Goal: Task Accomplishment & Management: Use online tool/utility

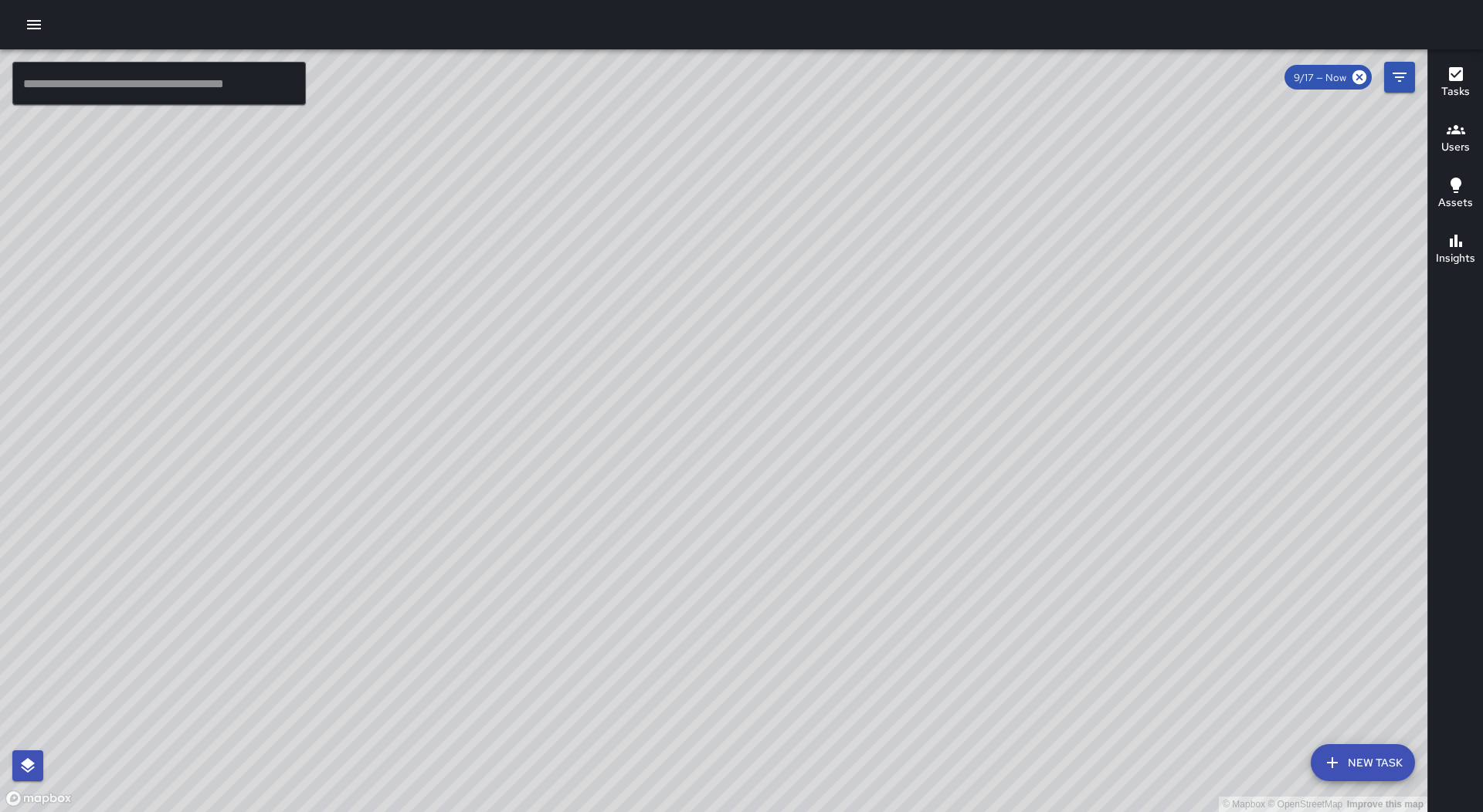
click at [35, 31] on icon "button" at bounding box center [34, 25] width 19 height 19
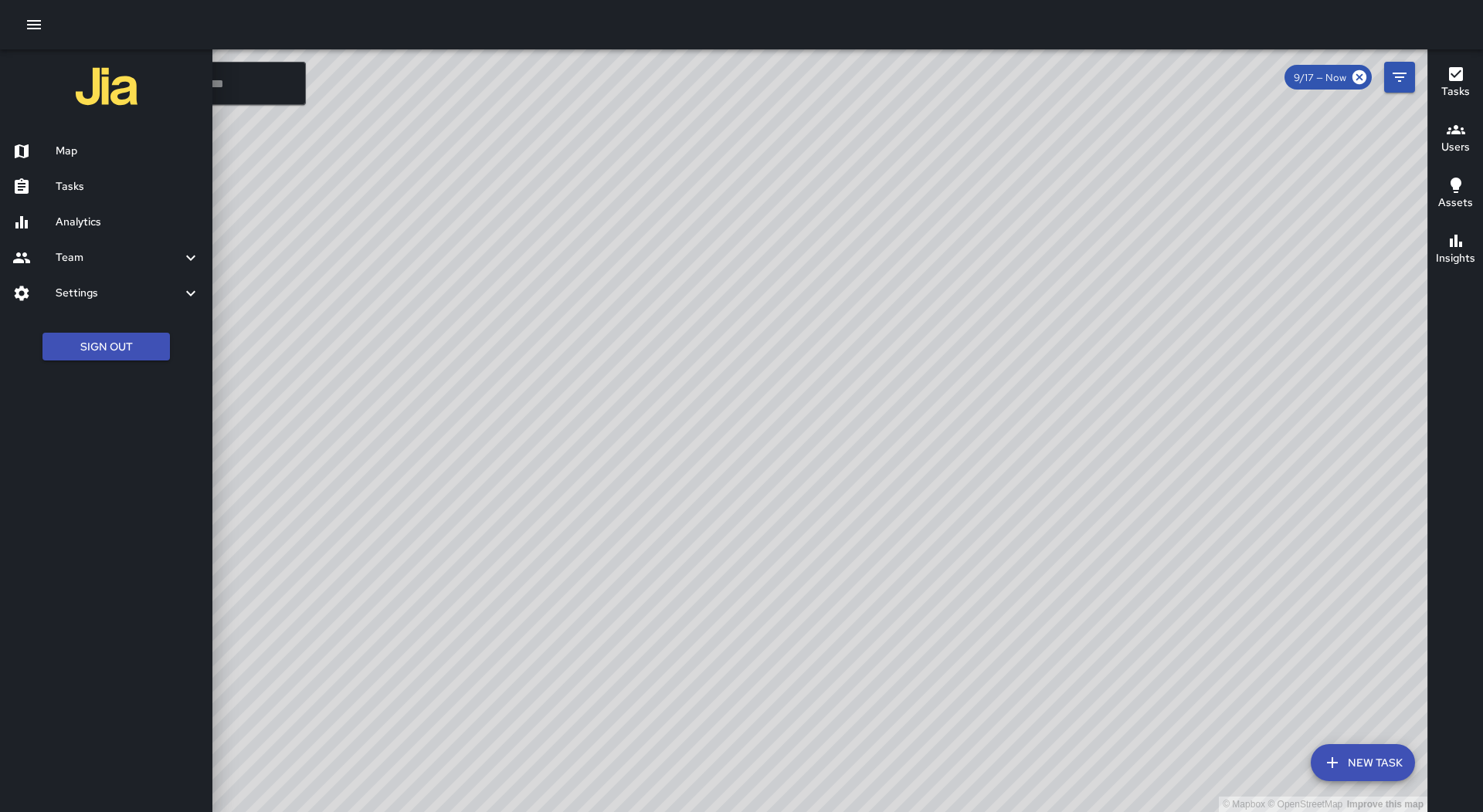
click at [480, 490] on div at bounding box center [741, 406] width 1483 height 812
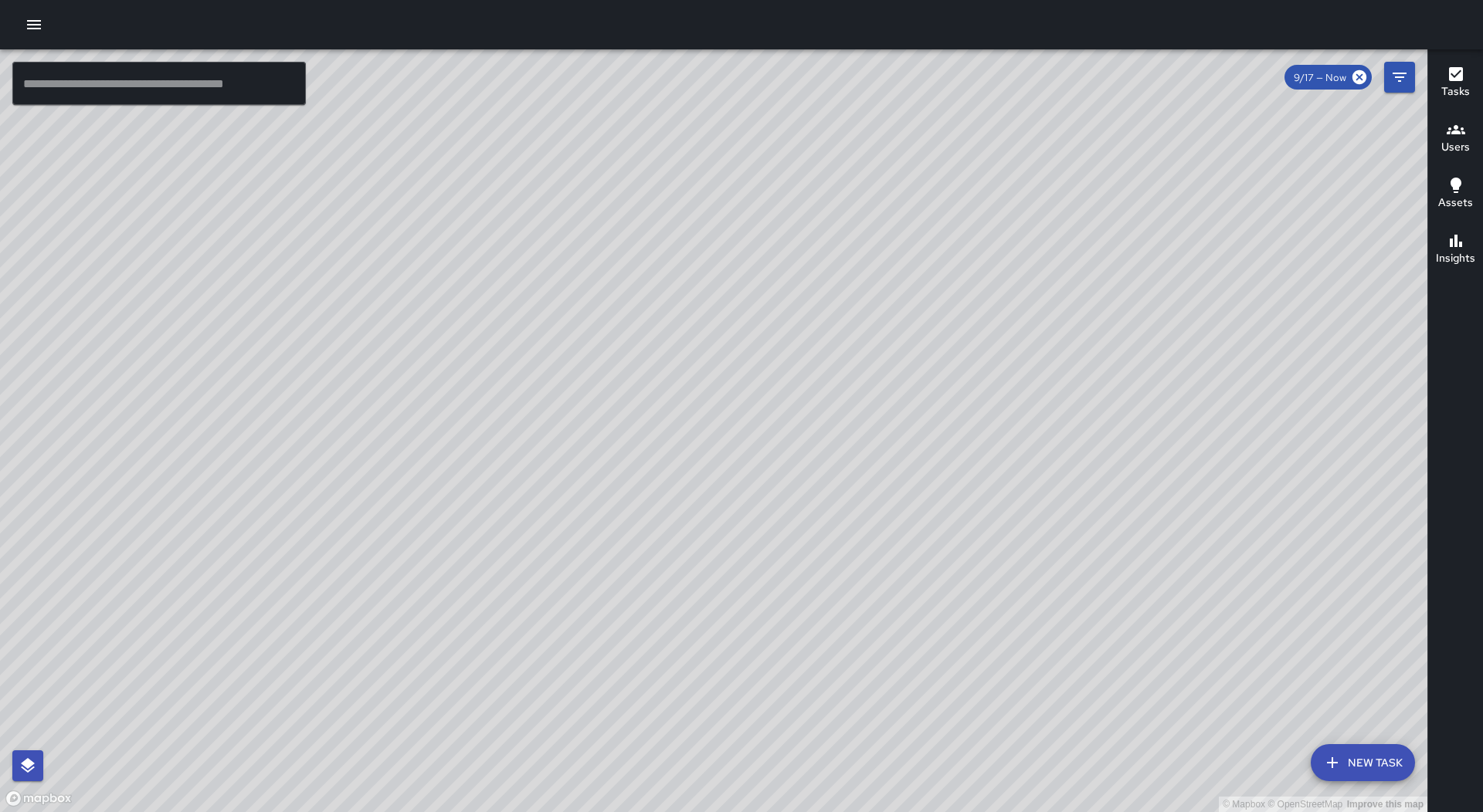
click at [26, 16] on button "button" at bounding box center [34, 25] width 31 height 31
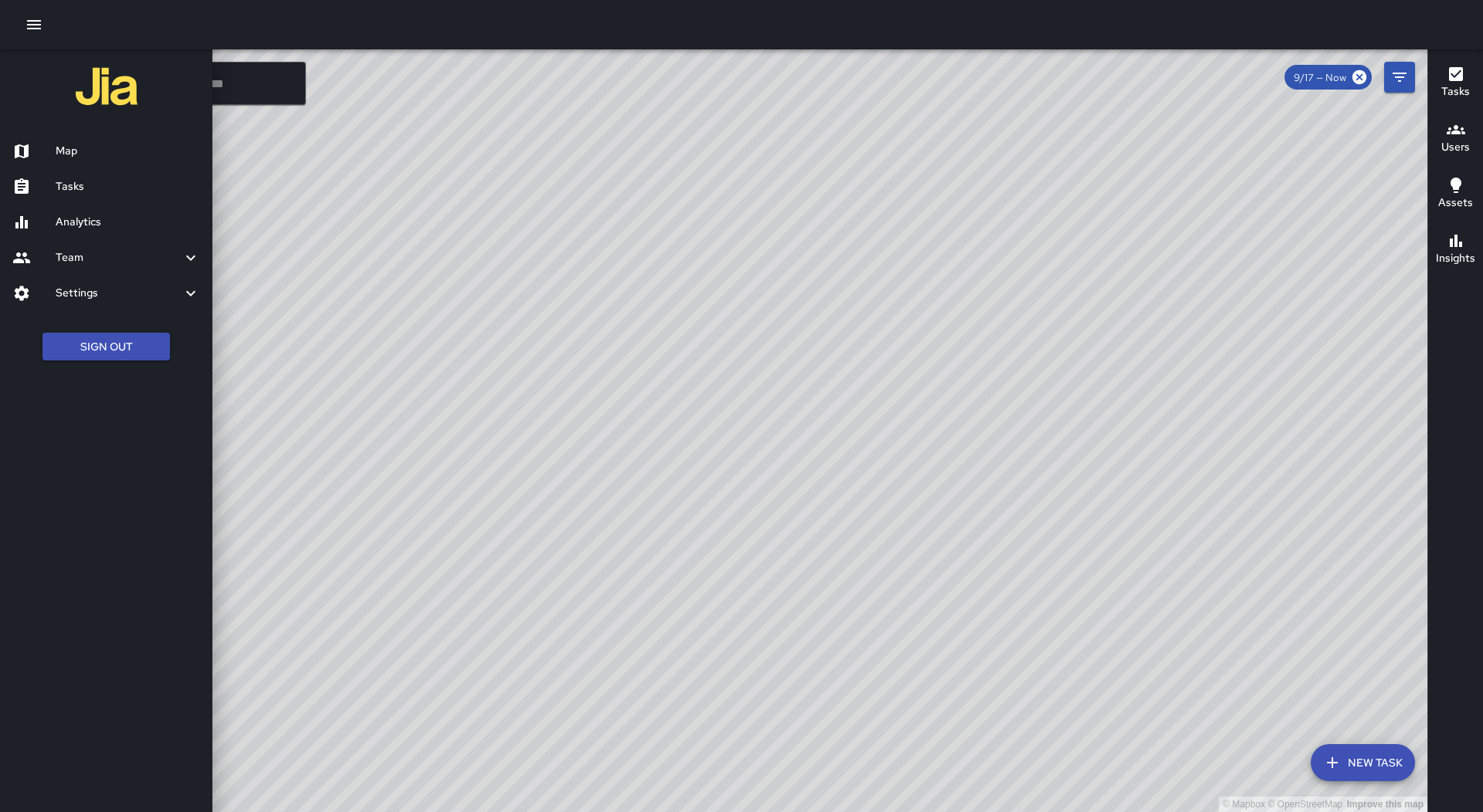
click at [116, 193] on h6 "Tasks" at bounding box center [127, 187] width 144 height 17
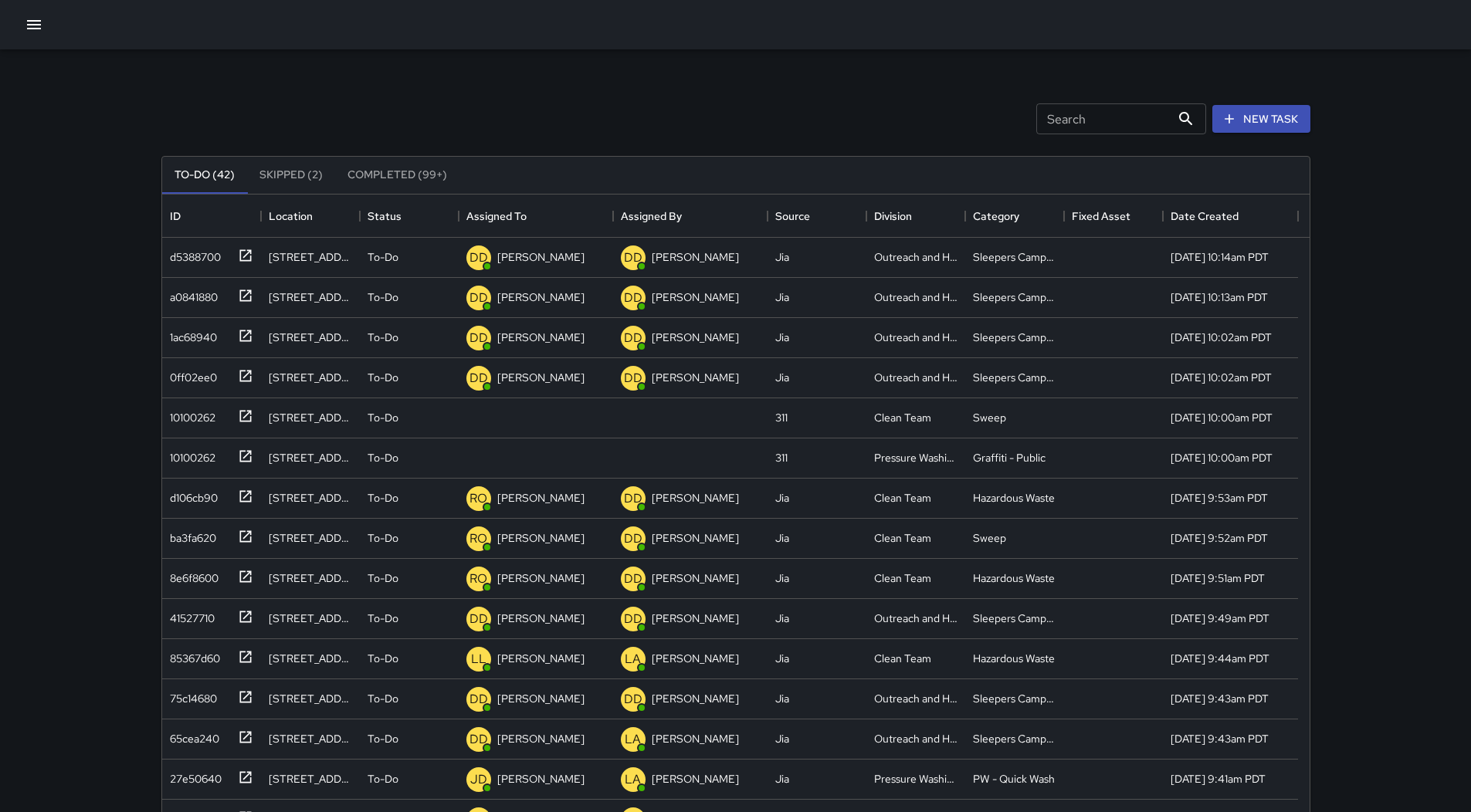
scroll to position [643, 1136]
click at [493, 219] on div "Assigned To" at bounding box center [496, 215] width 60 height 43
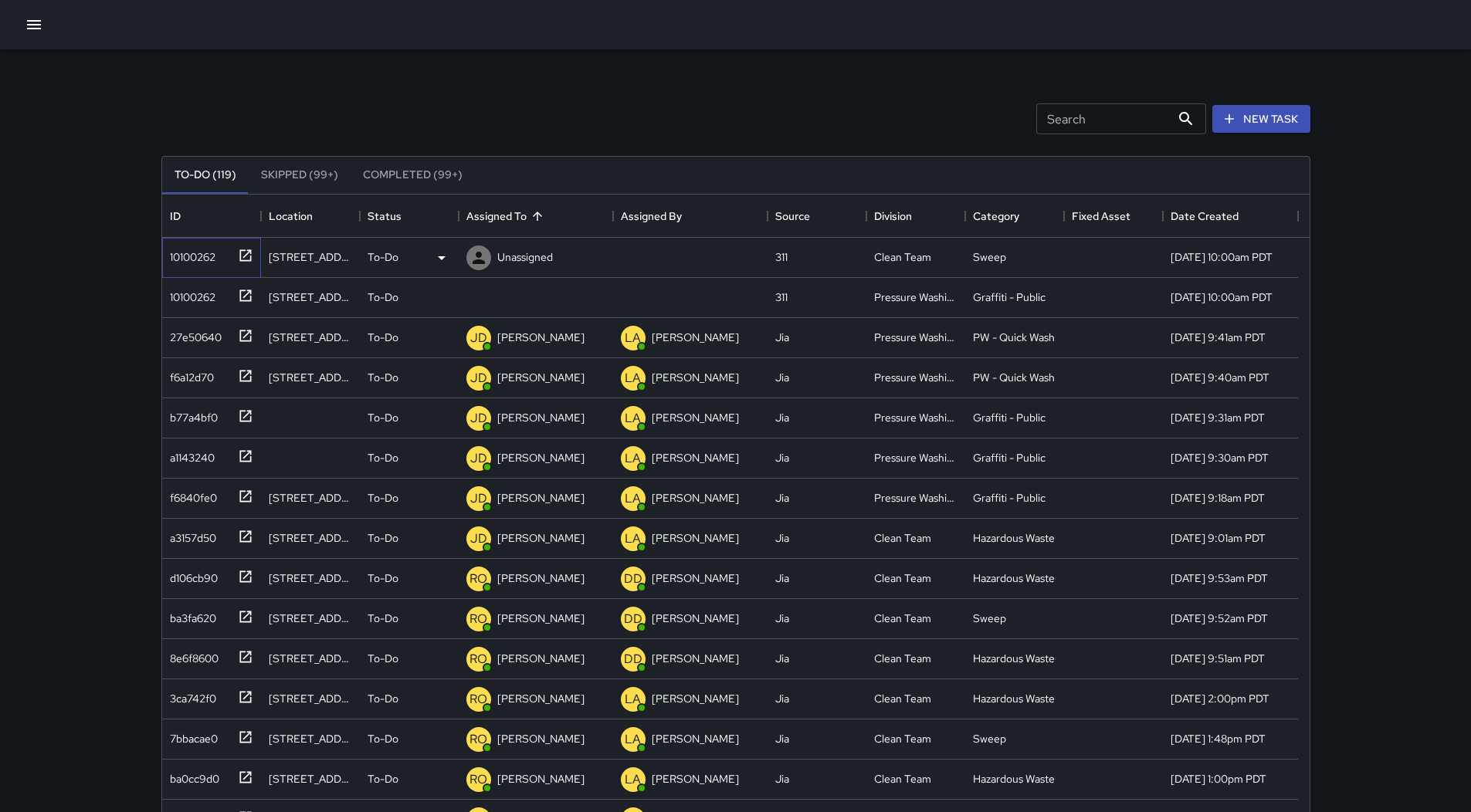
click at [195, 268] on div "10100262" at bounding box center [212, 258] width 99 height 40
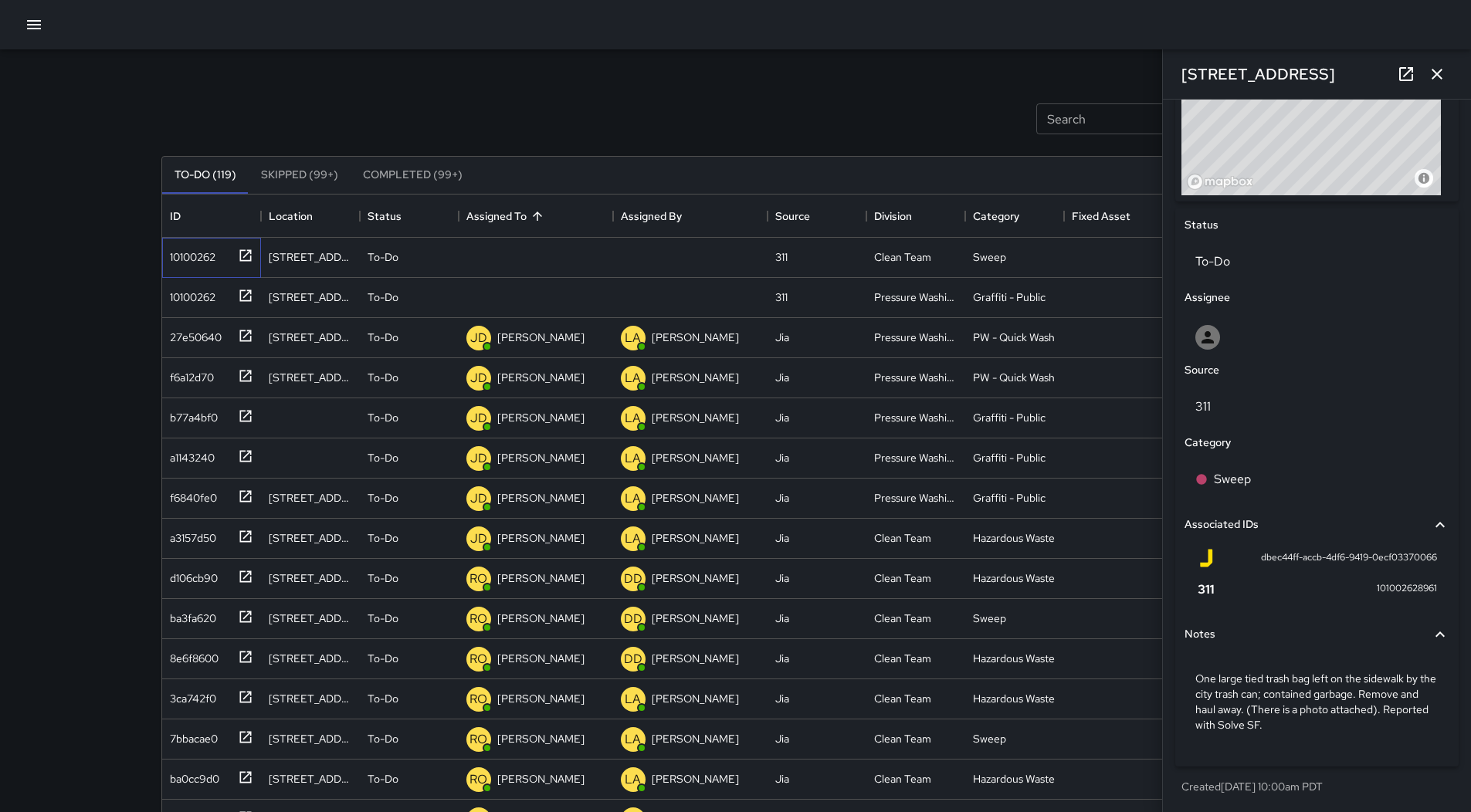
scroll to position [622, 0]
click at [437, 258] on icon at bounding box center [442, 258] width 19 height 19
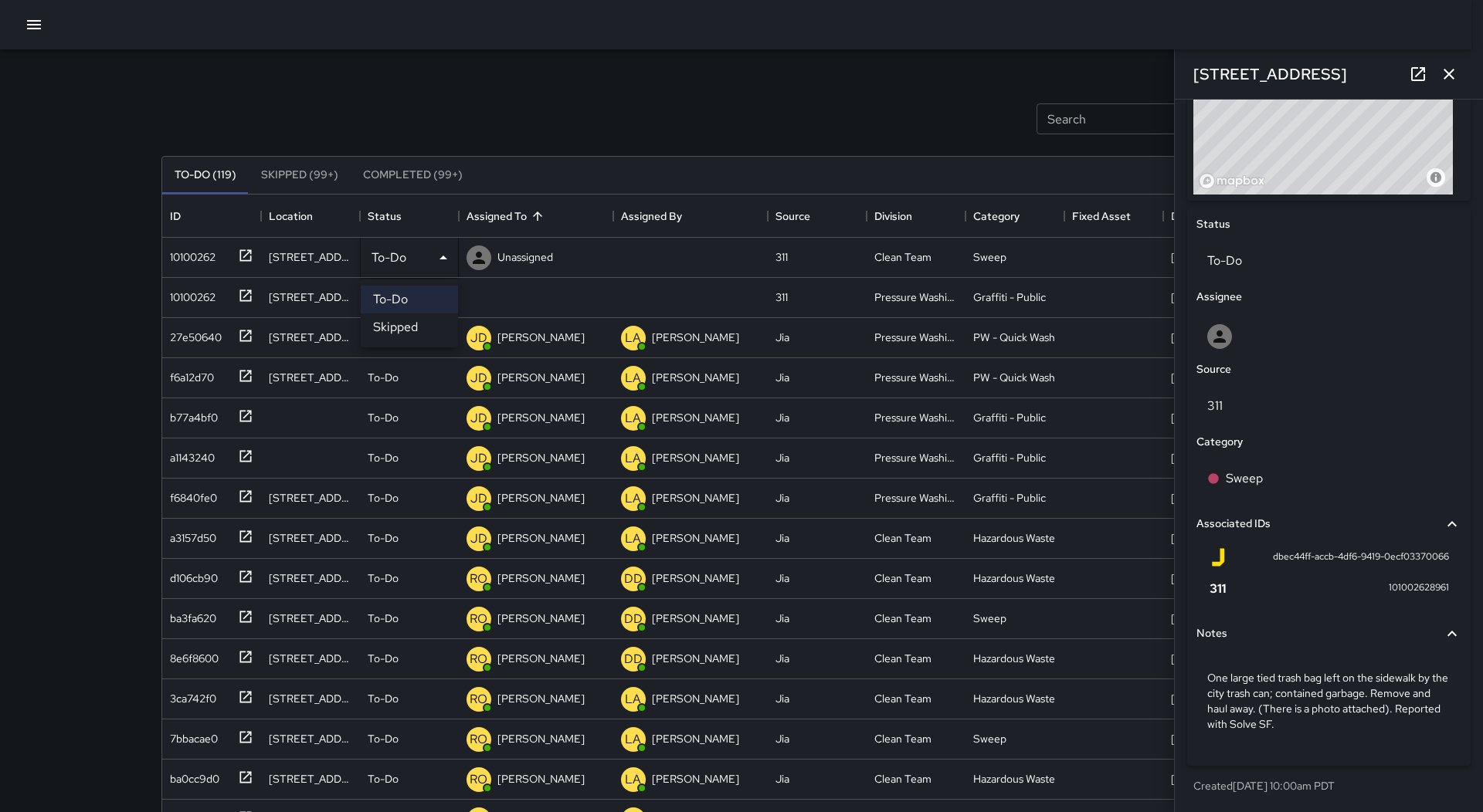
click at [433, 324] on li "Skipped" at bounding box center [409, 328] width 98 height 28
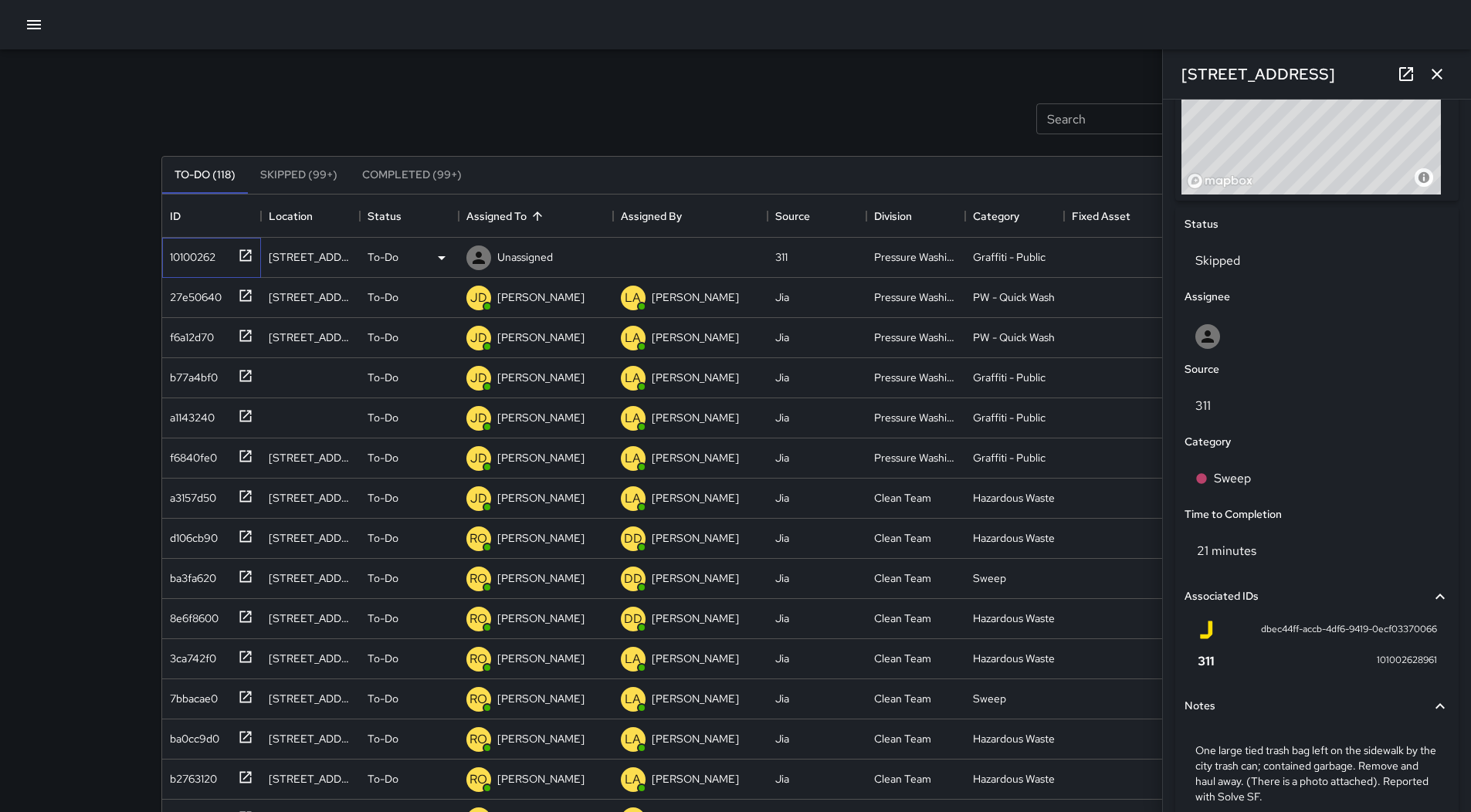
click at [234, 272] on div "10100262" at bounding box center [212, 258] width 99 height 40
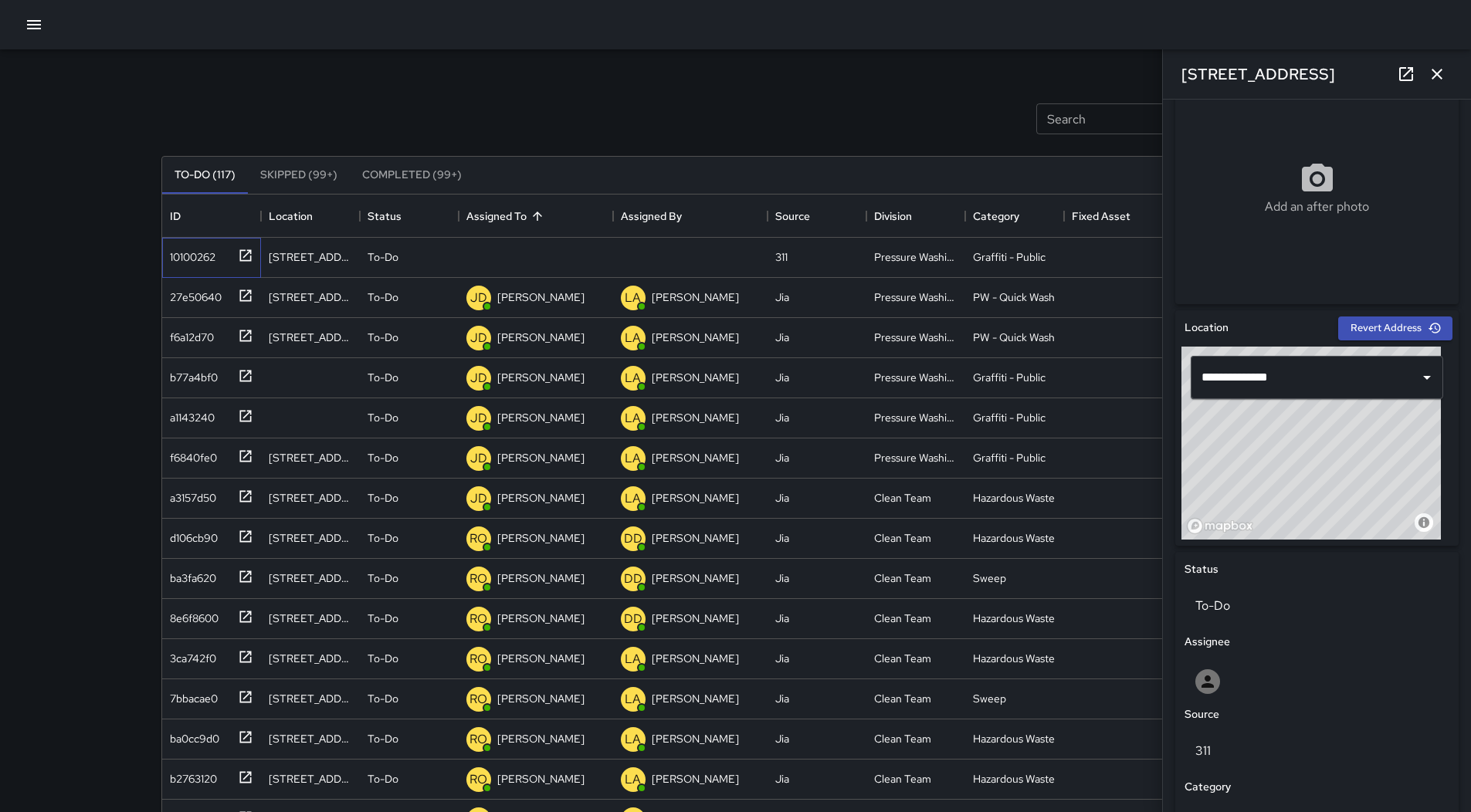
scroll to position [221, 0]
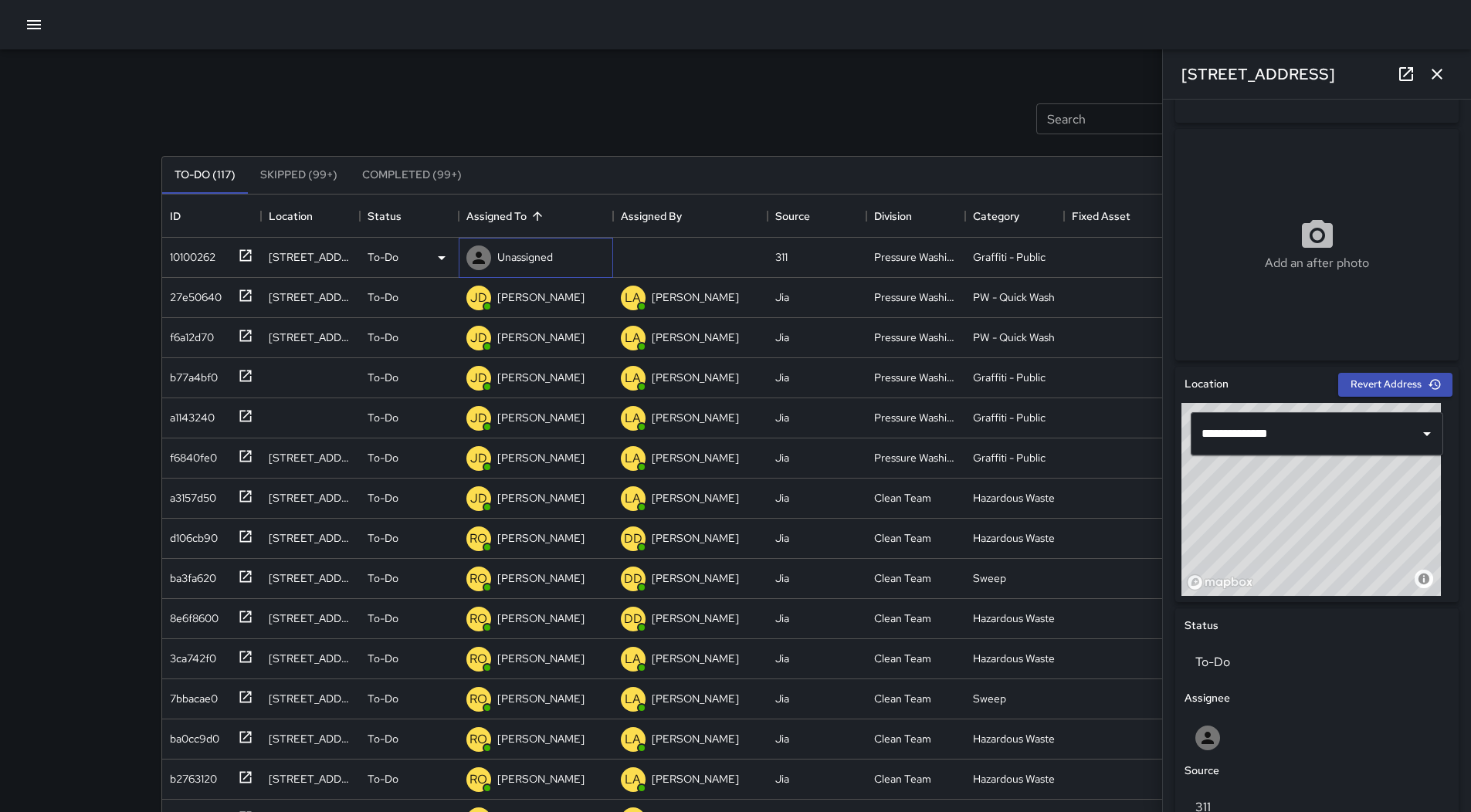
click at [535, 265] on div "Unassigned" at bounding box center [525, 258] width 62 height 22
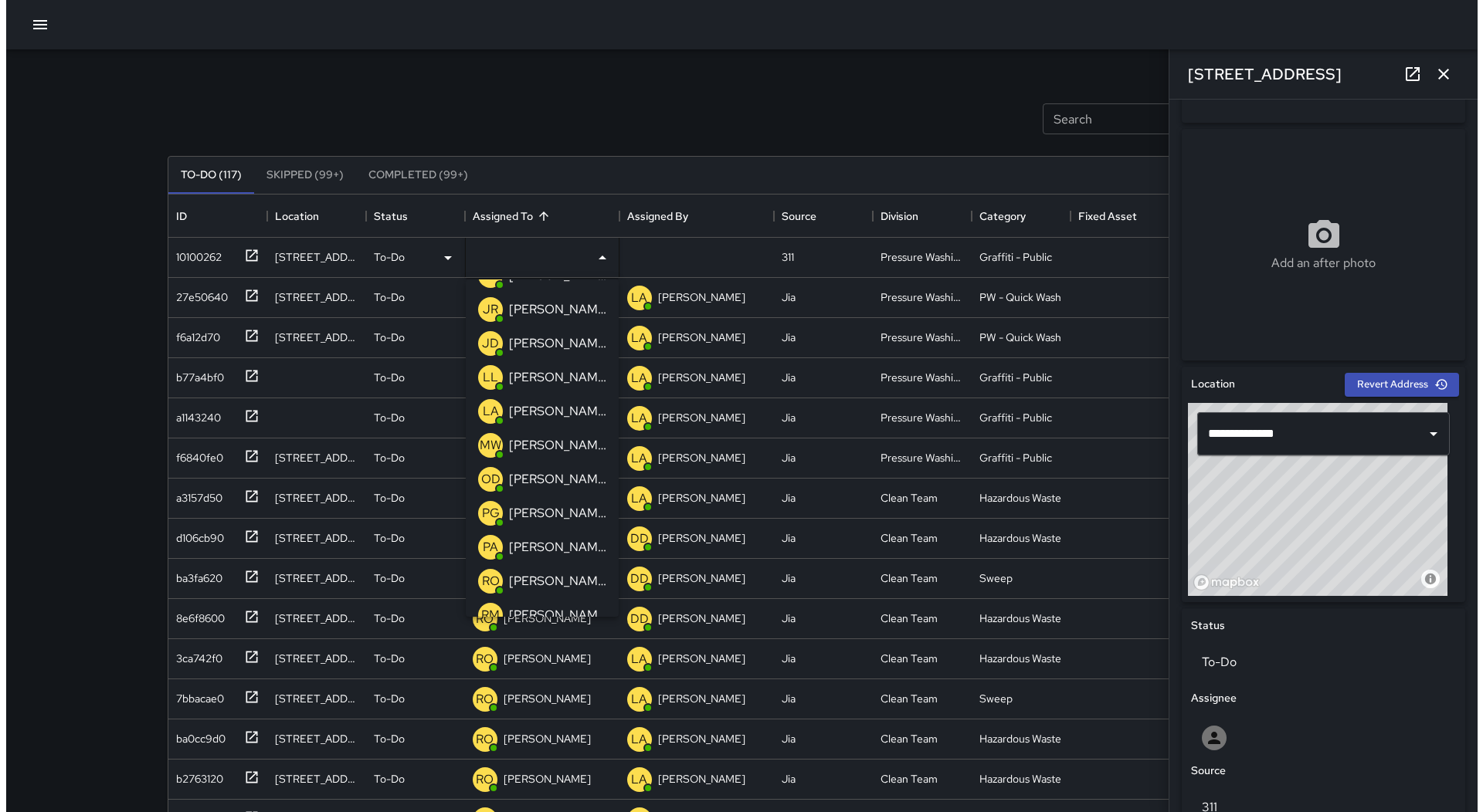
scroll to position [232, 0]
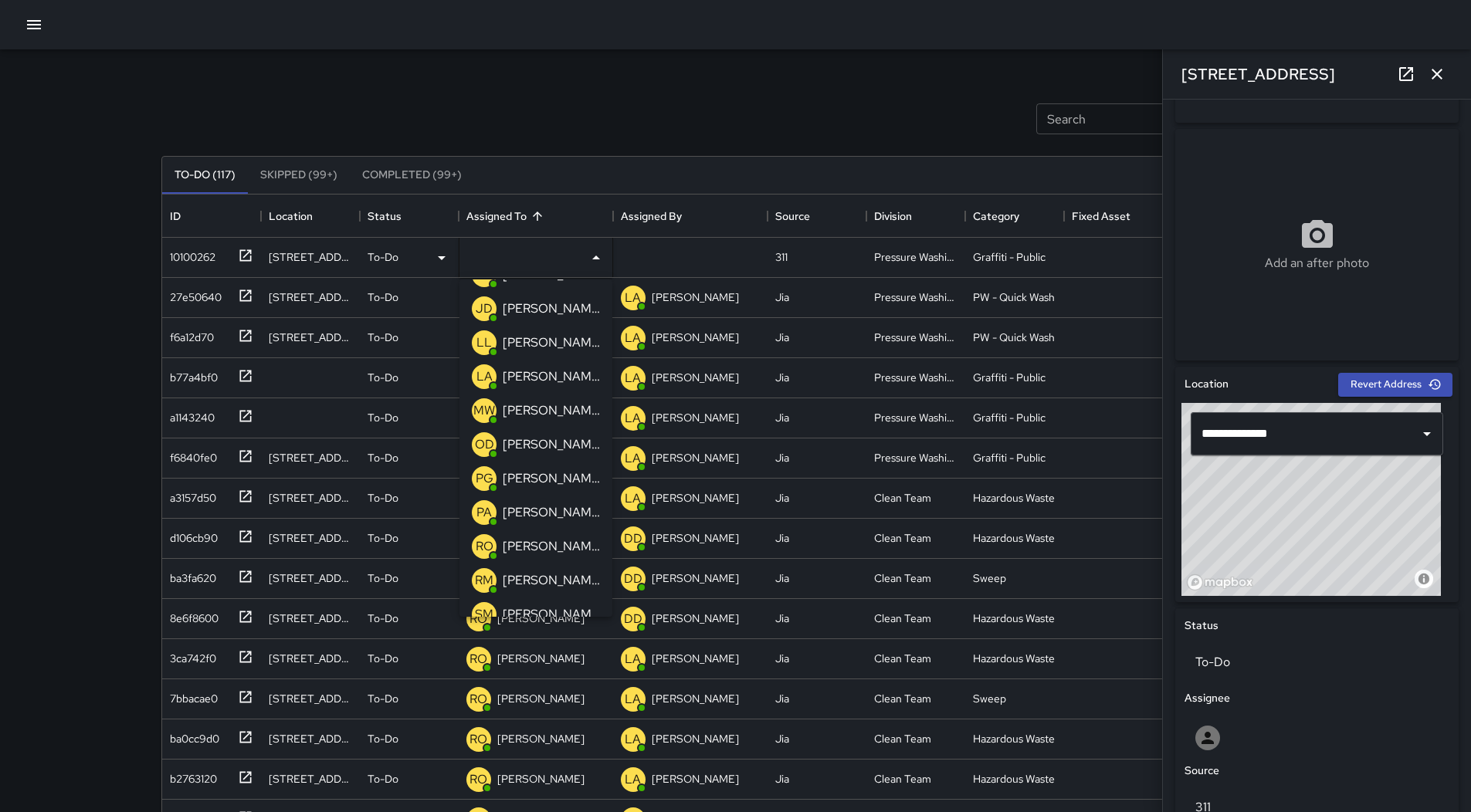
click at [539, 451] on p "[PERSON_NAME]" at bounding box center [551, 445] width 98 height 19
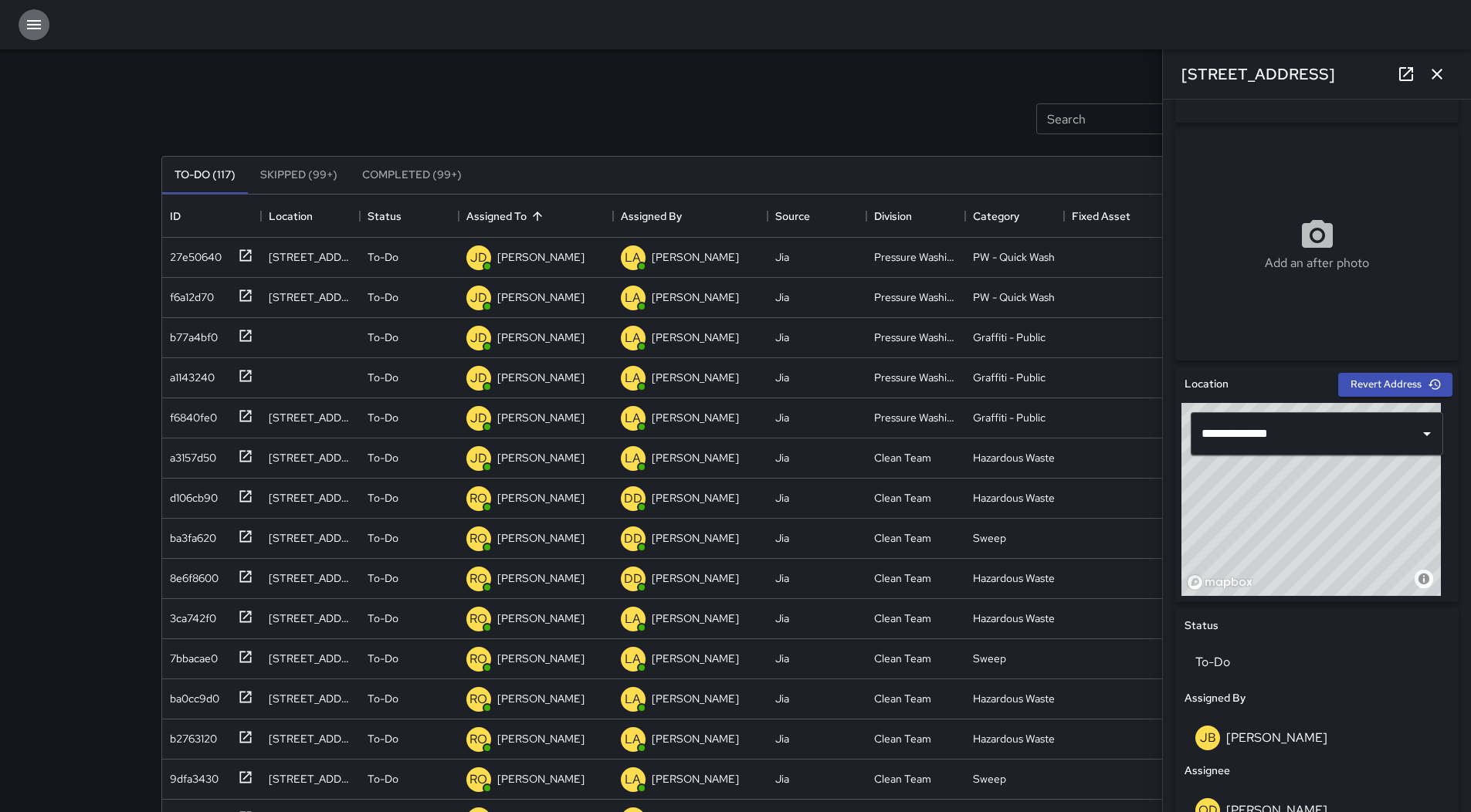
click at [21, 25] on button "button" at bounding box center [34, 25] width 31 height 31
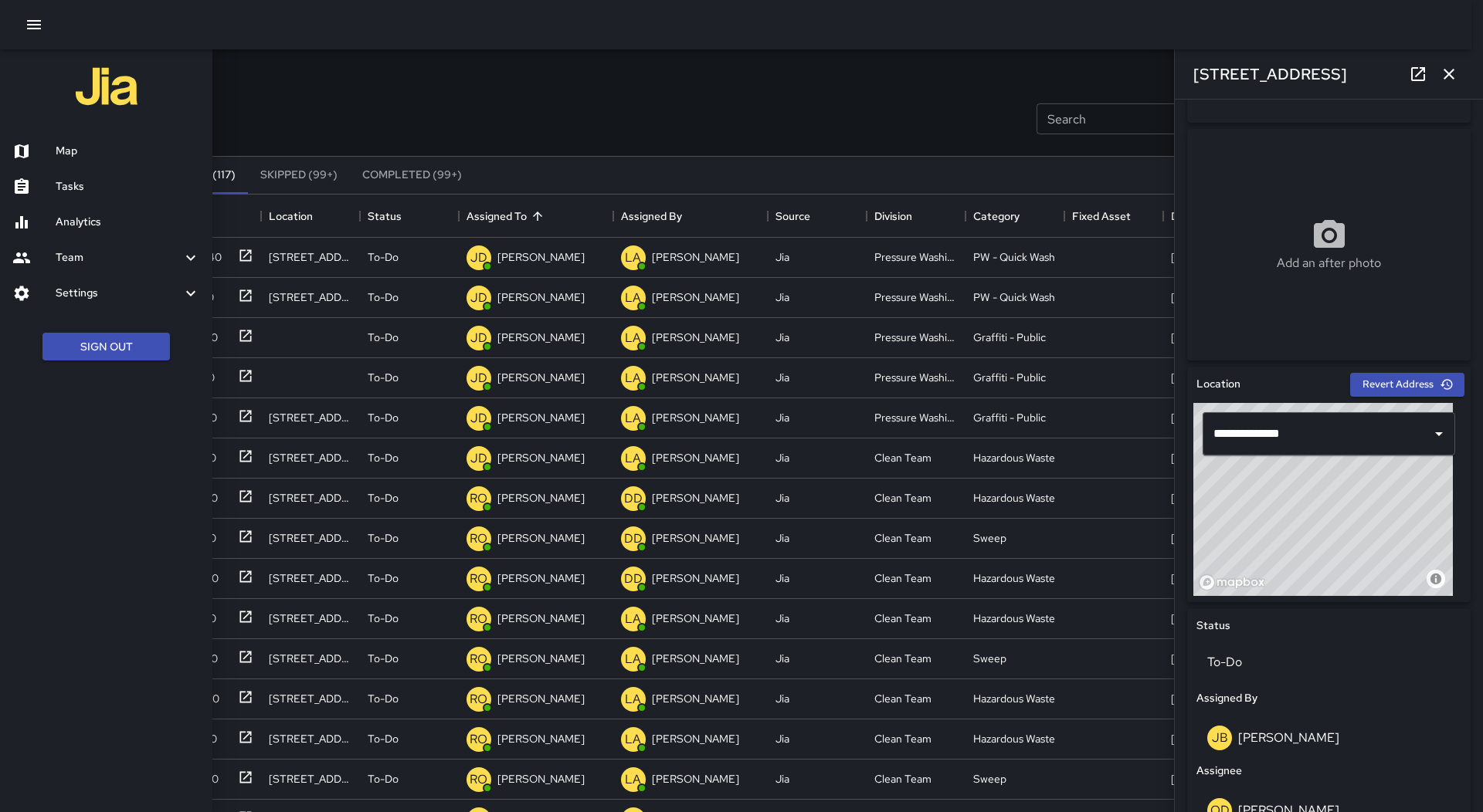
click at [87, 153] on h6 "Map" at bounding box center [127, 151] width 144 height 17
